Goal: Task Accomplishment & Management: Manage account settings

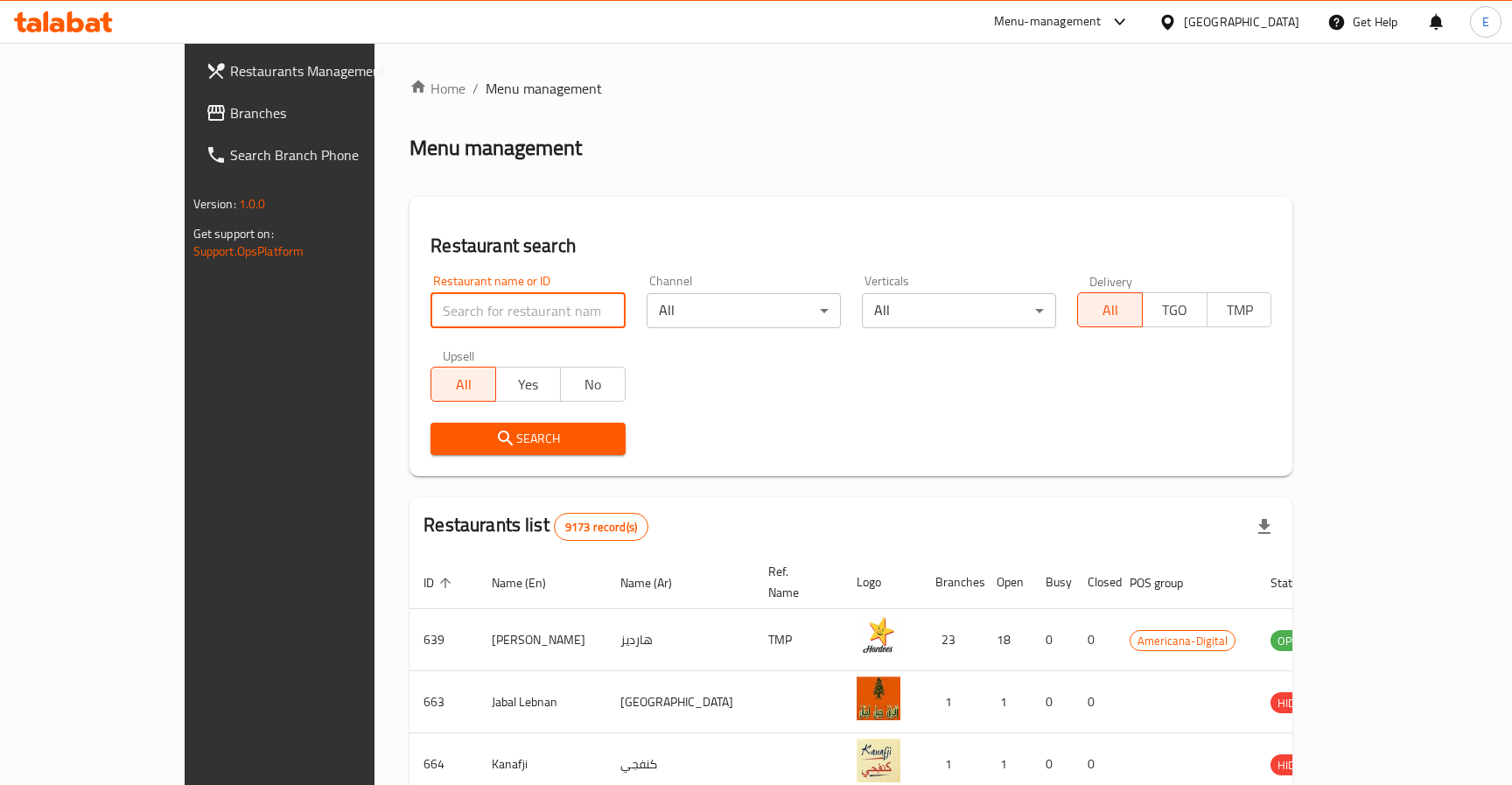
click at [437, 312] on input "search" at bounding box center [527, 311] width 194 height 35
paste input "663845"
type input "663845"
click button "Search" at bounding box center [527, 439] width 194 height 32
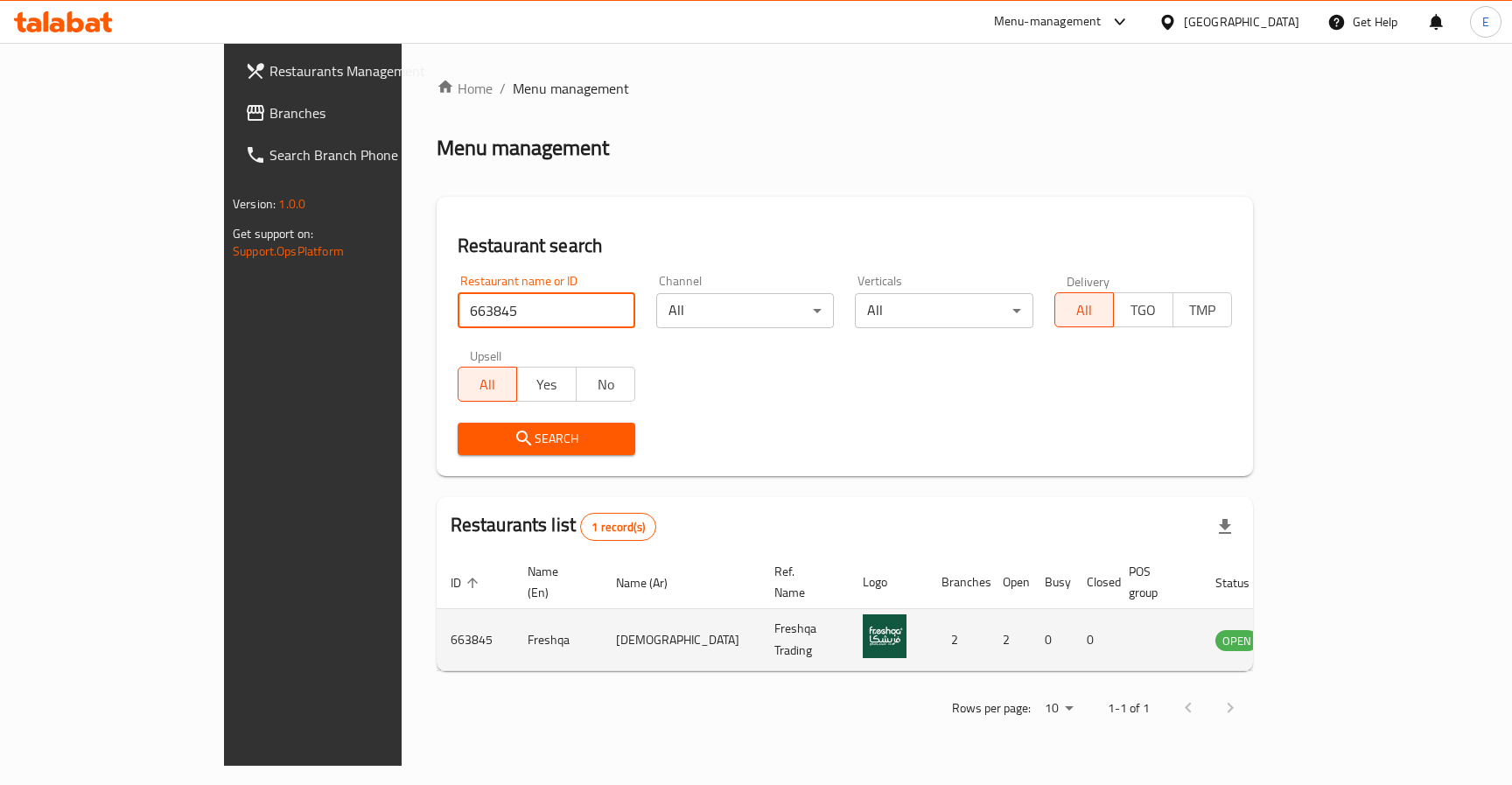
click at [1327, 634] on icon "enhanced table" at bounding box center [1318, 641] width 19 height 15
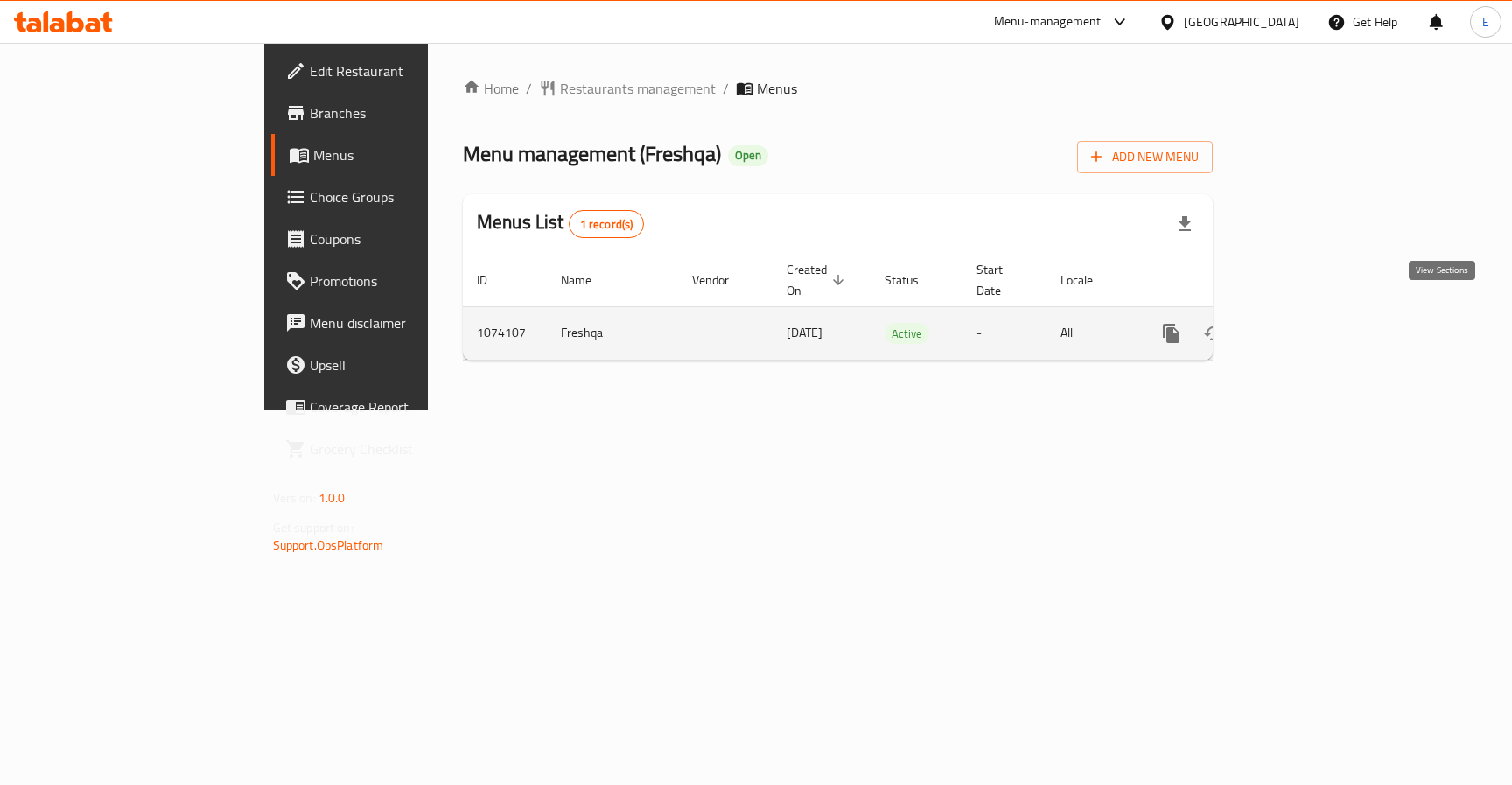
click at [1305, 326] on icon "enhanced table" at bounding box center [1297, 333] width 16 height 16
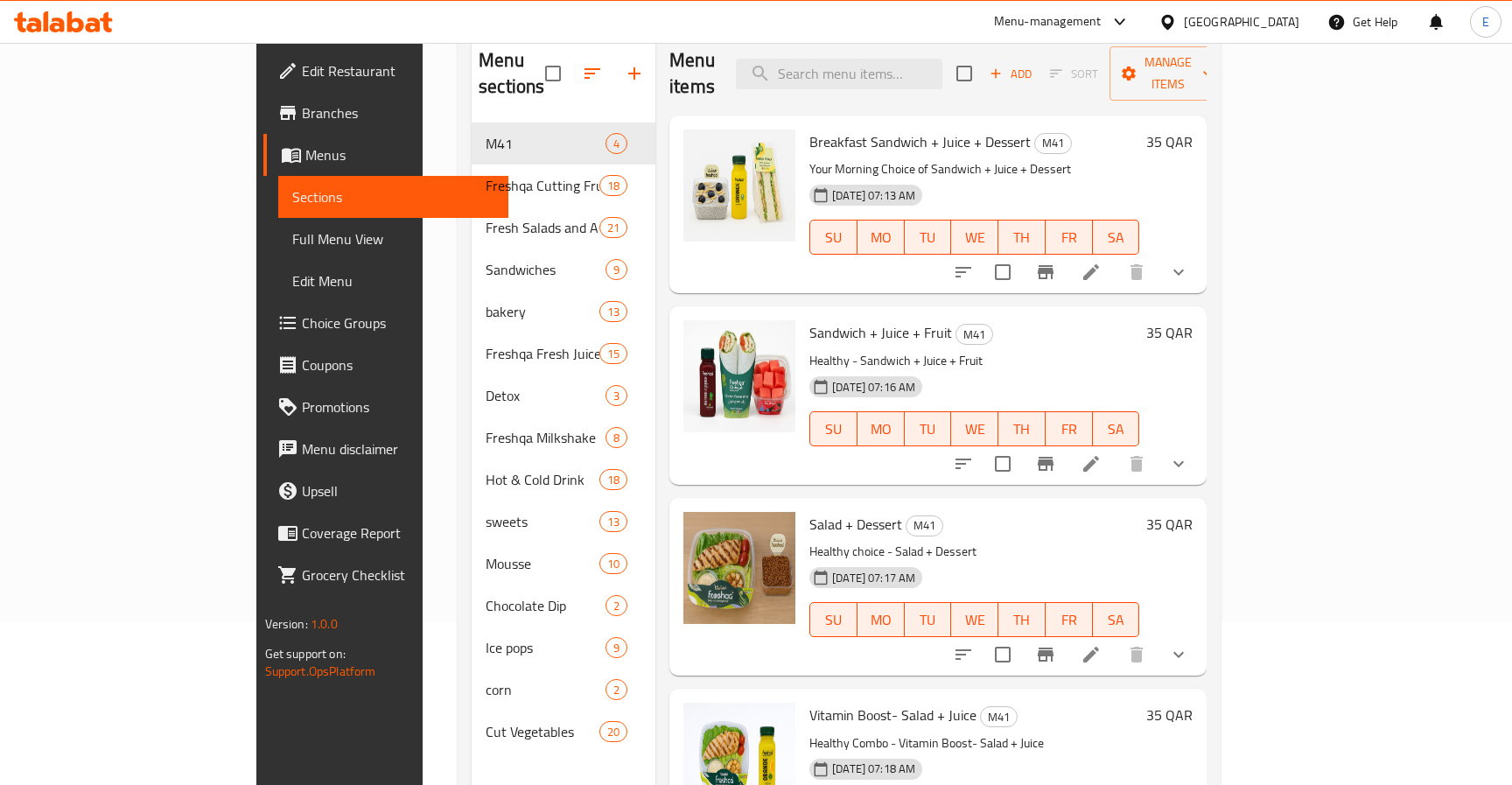
scroll to position [132, 0]
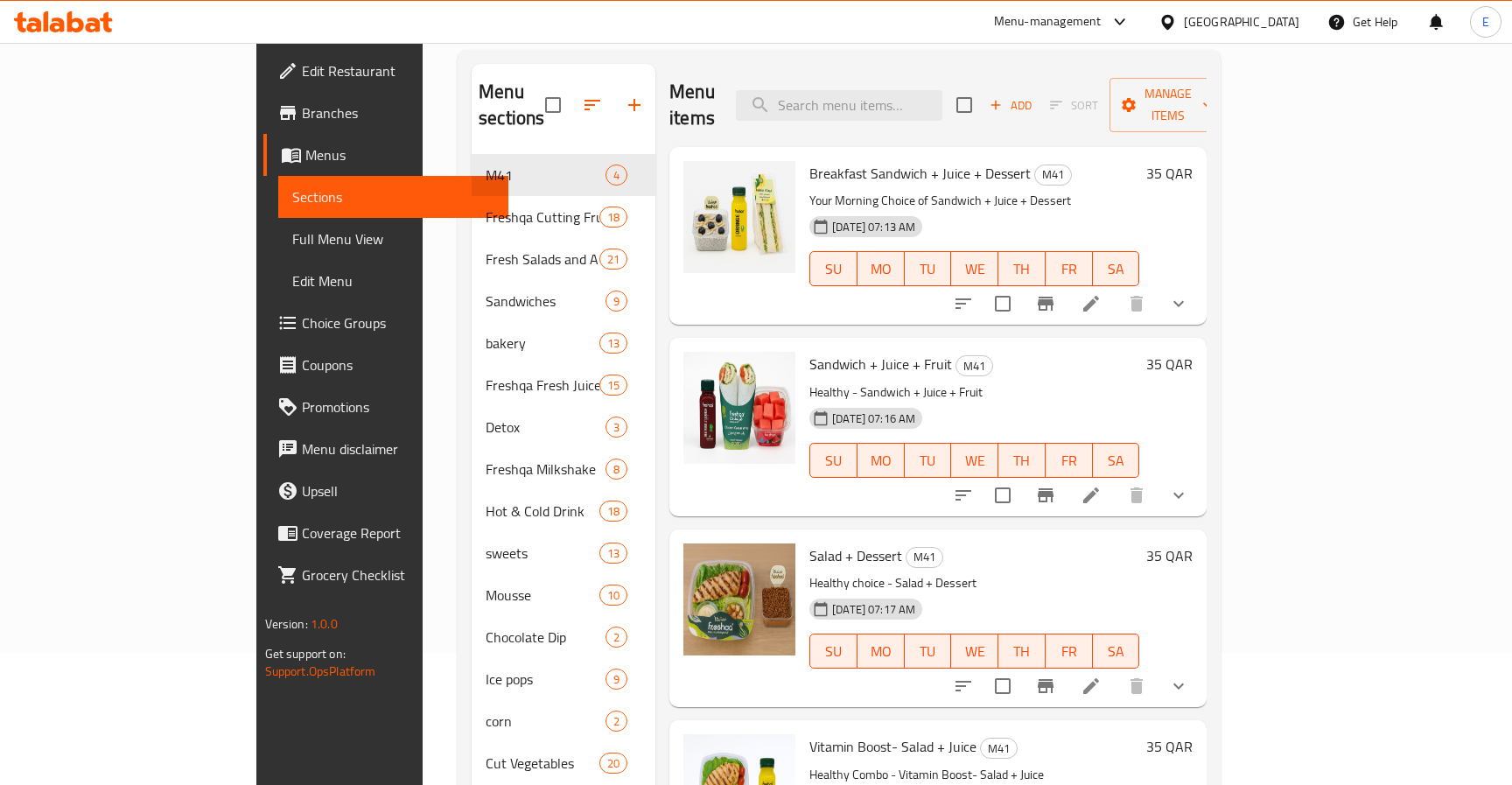
click at [1146, 401] on div "[DATE] 07:16 AM SU MO TU WE TH FR SA" at bounding box center [974, 448] width 344 height 94
click at [1099, 488] on icon at bounding box center [1091, 495] width 16 height 16
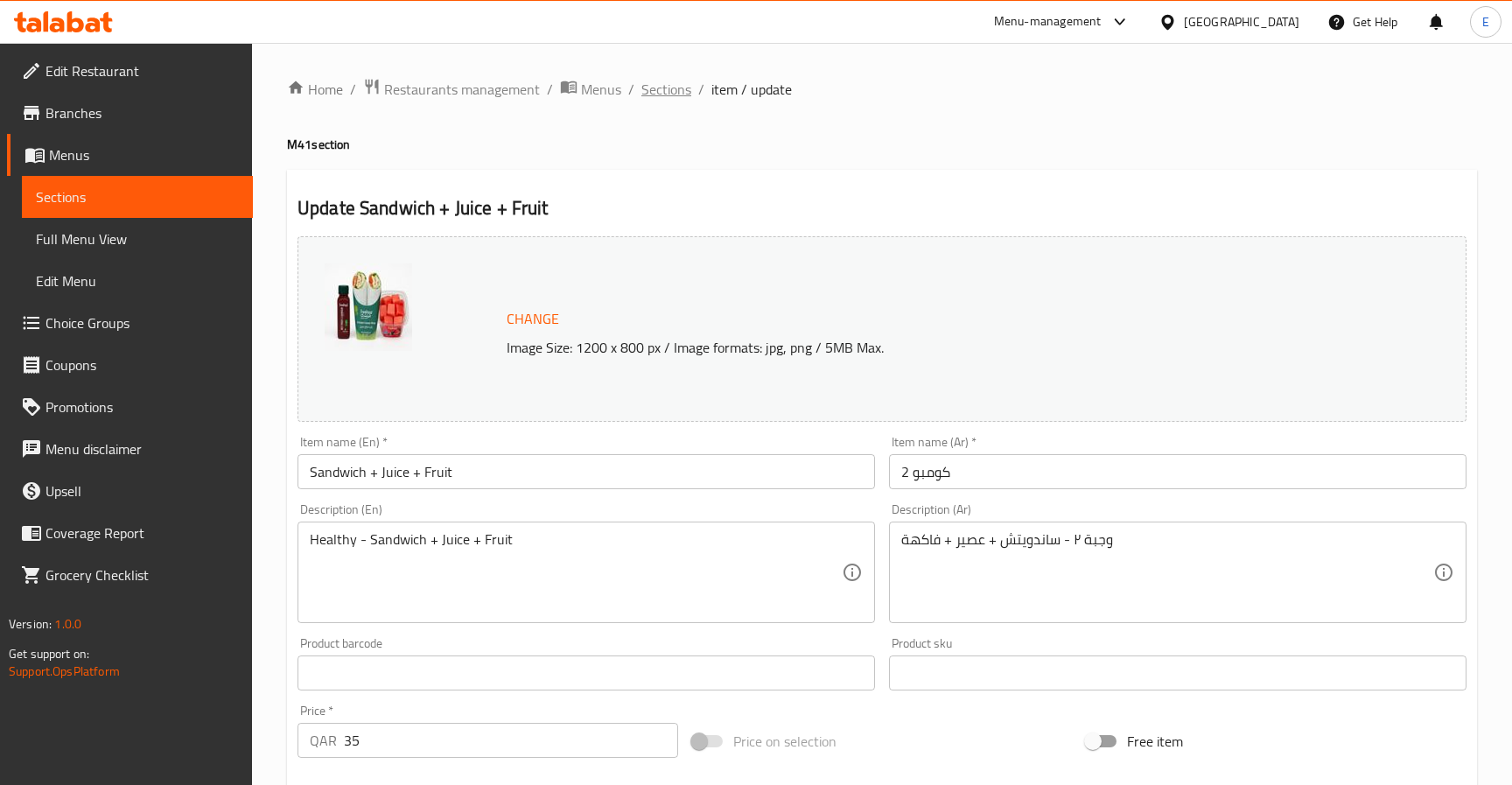
click at [678, 94] on span "Sections" at bounding box center [666, 90] width 50 height 21
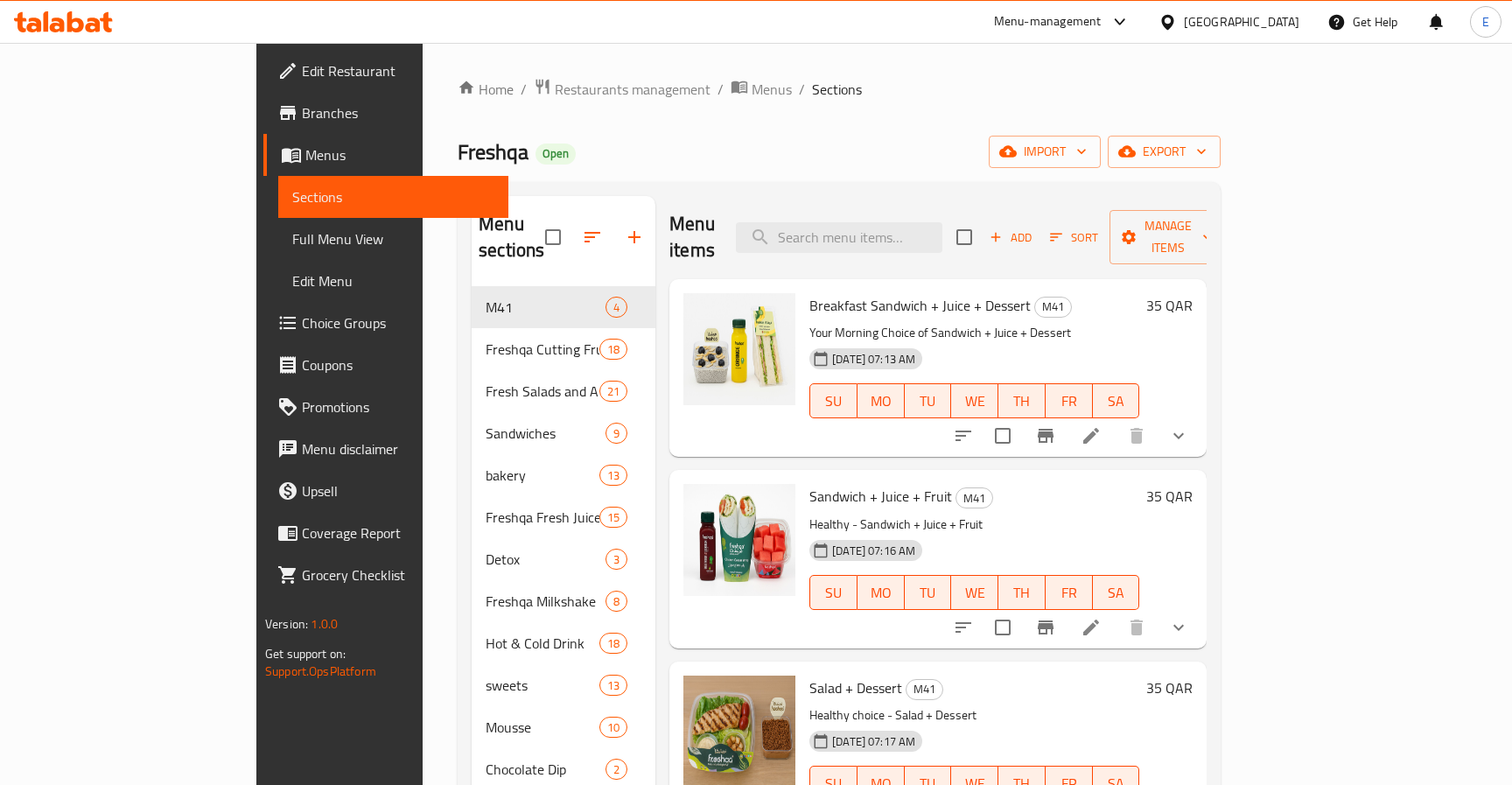
scroll to position [24, 0]
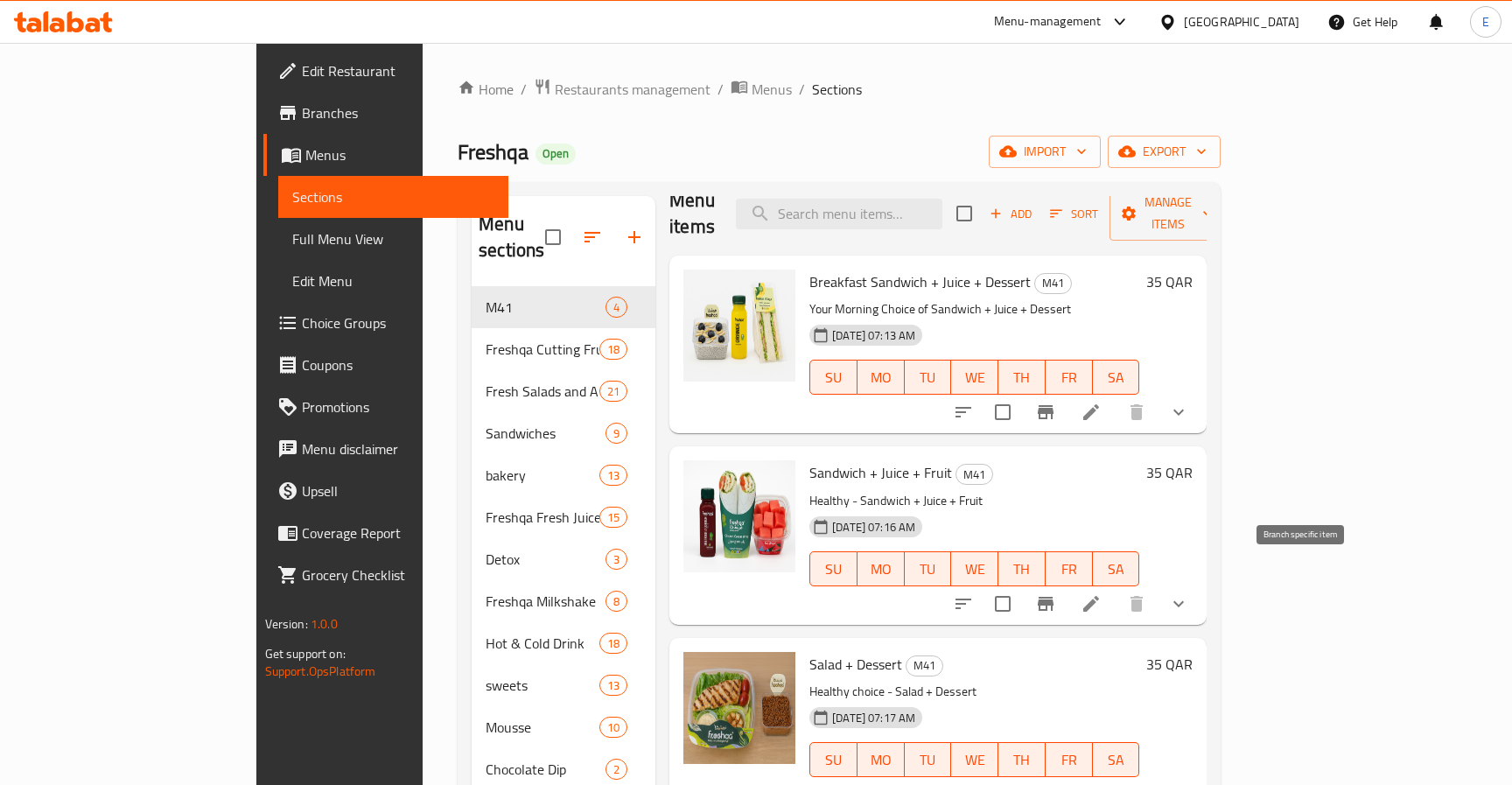
click at [1066, 583] on button "Branch-specific-item" at bounding box center [1045, 604] width 42 height 42
